Goal: Information Seeking & Learning: Learn about a topic

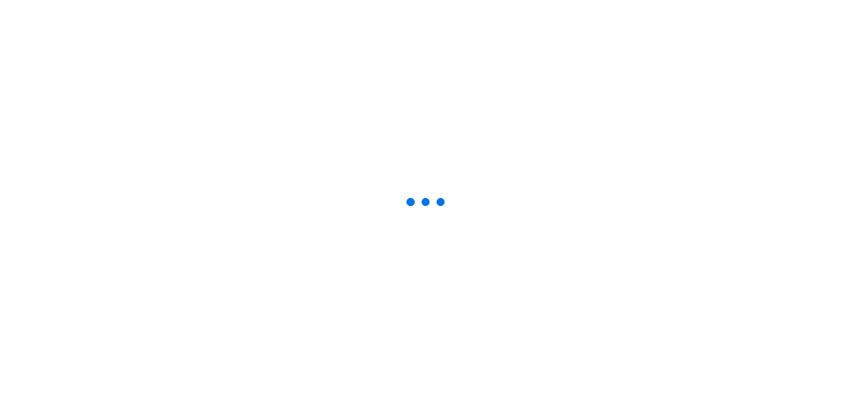
select select "custom"
type input "0"
select select "auto"
type input "1"
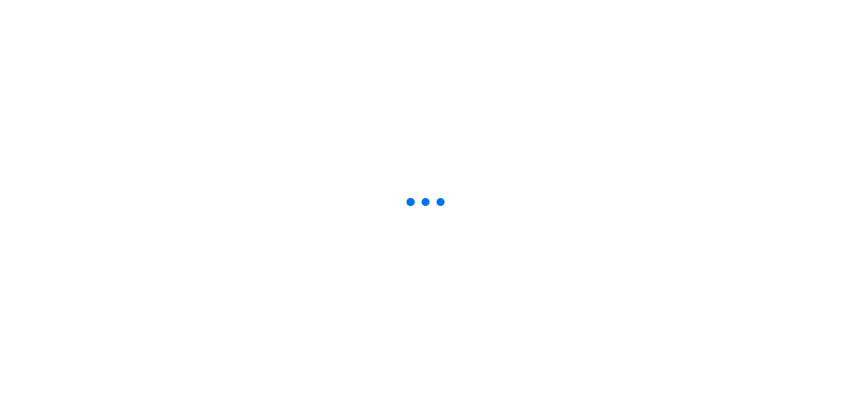
select select "auto"
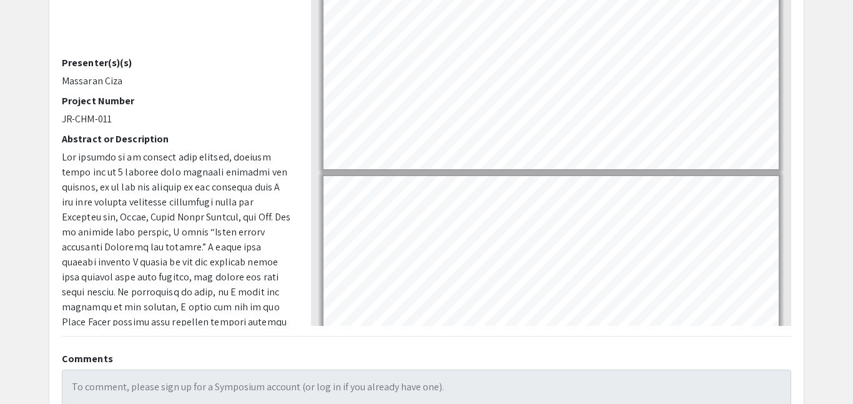
scroll to position [0, 0]
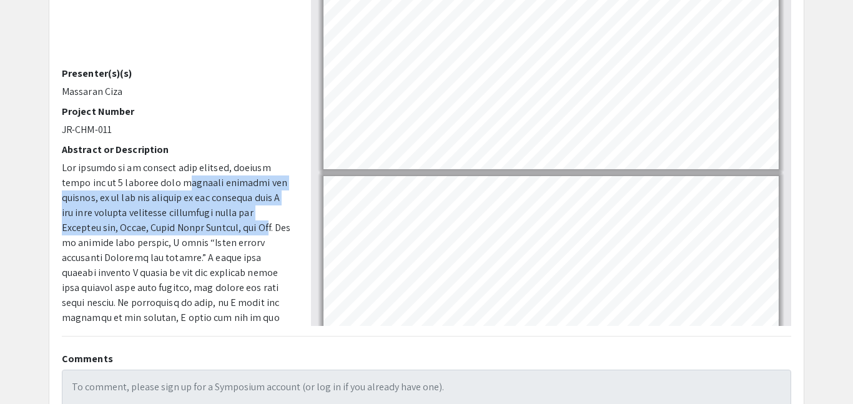
drag, startPoint x: 148, startPoint y: 184, endPoint x: 232, endPoint y: 231, distance: 95.8
click at [232, 231] on p at bounding box center [177, 317] width 230 height 315
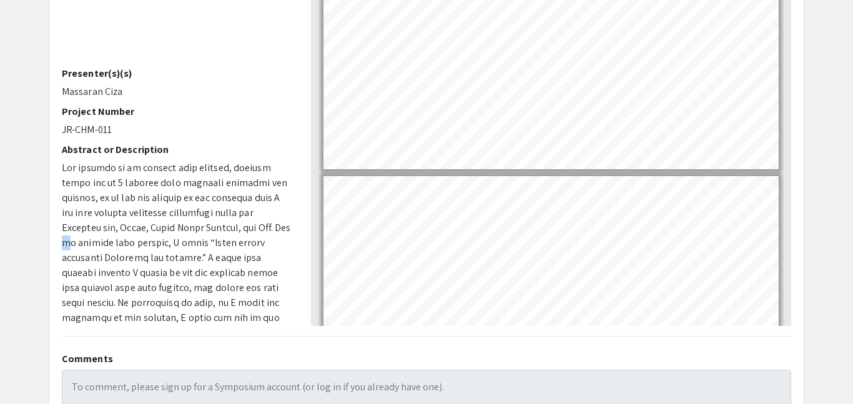
drag, startPoint x: 235, startPoint y: 231, endPoint x: 251, endPoint y: 231, distance: 16.2
click at [251, 231] on p at bounding box center [177, 317] width 230 height 315
drag, startPoint x: 238, startPoint y: 231, endPoint x: 150, endPoint y: 231, distance: 88.6
click at [150, 231] on p at bounding box center [177, 317] width 230 height 315
click at [90, 231] on p at bounding box center [177, 317] width 230 height 315
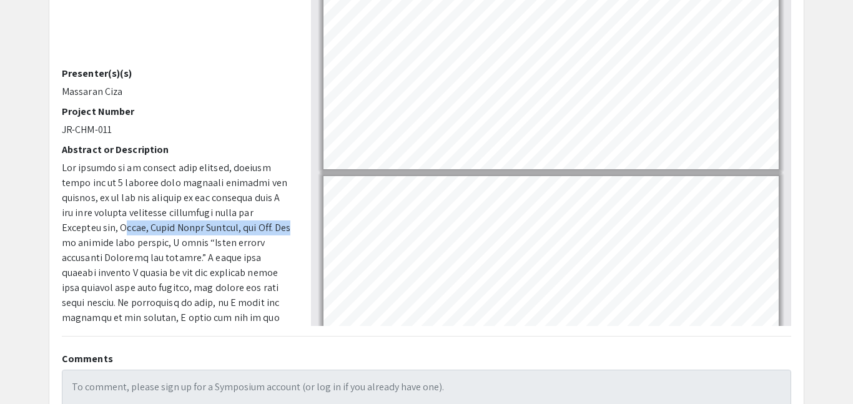
drag, startPoint x: 92, startPoint y: 231, endPoint x: 250, endPoint y: 231, distance: 157.9
click at [250, 231] on p at bounding box center [177, 317] width 230 height 315
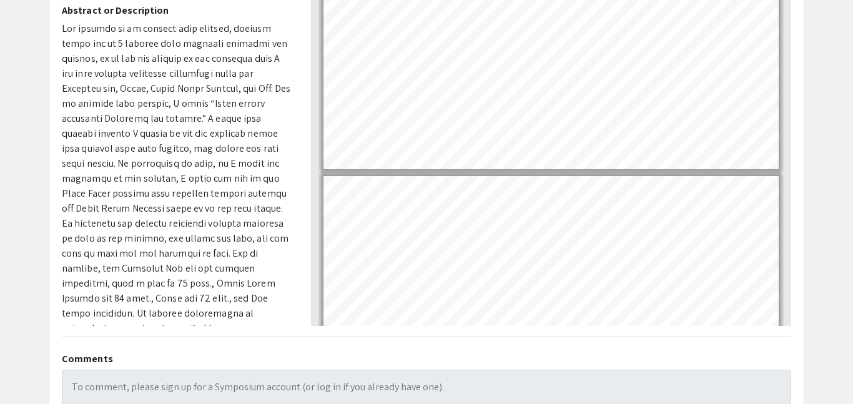
scroll to position [166, 0]
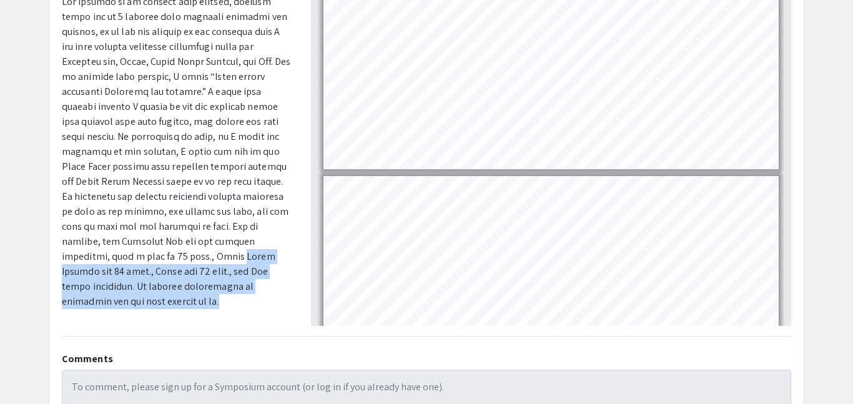
drag, startPoint x: 222, startPoint y: 283, endPoint x: 228, endPoint y: 235, distance: 47.8
click at [228, 235] on p at bounding box center [177, 151] width 230 height 315
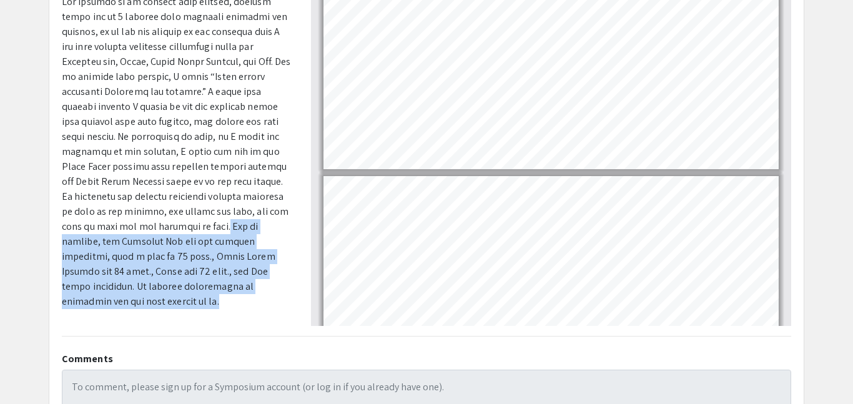
click at [264, 208] on p at bounding box center [177, 151] width 230 height 315
click at [235, 223] on p at bounding box center [177, 151] width 230 height 315
